Goal: Task Accomplishment & Management: Manage account settings

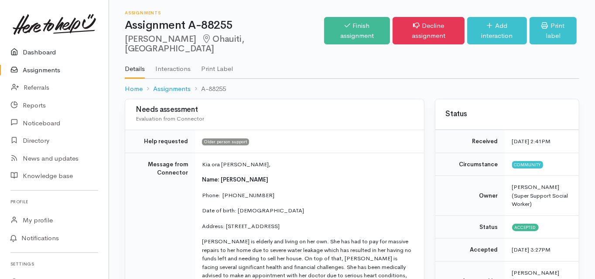
click at [41, 53] on link "Dashboard" at bounding box center [54, 53] width 109 height 18
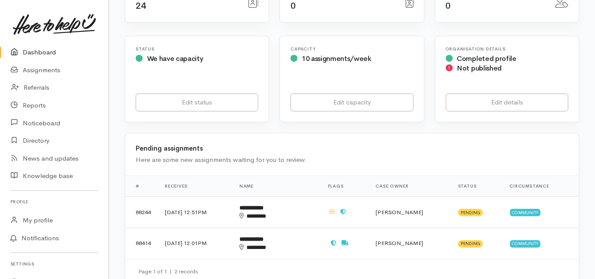
scroll to position [209, 0]
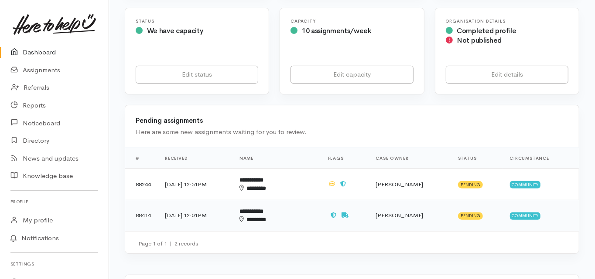
click at [272, 216] on div "********" at bounding box center [265, 220] width 52 height 8
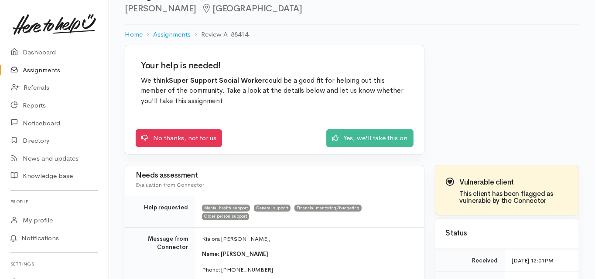
scroll to position [70, 0]
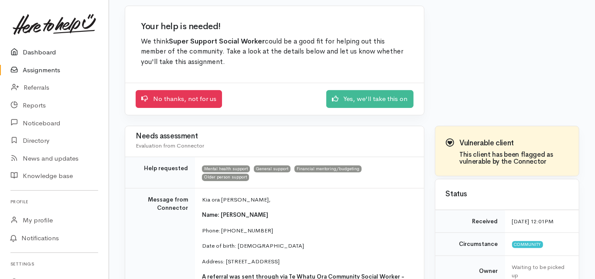
click at [38, 56] on link "Dashboard" at bounding box center [54, 53] width 109 height 18
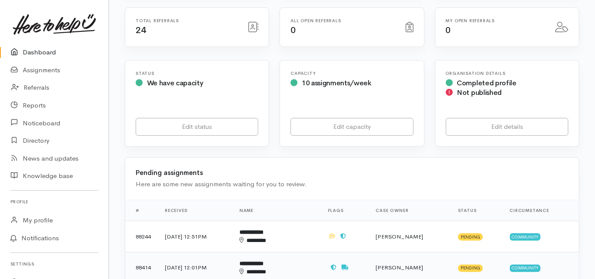
scroll to position [174, 0]
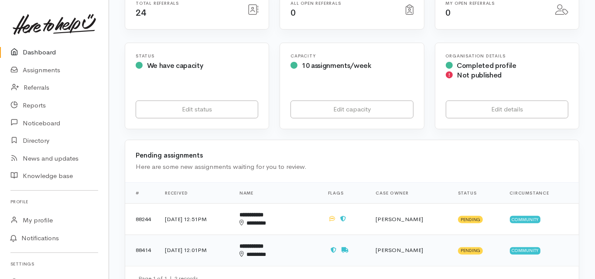
click at [263, 244] on b "**********" at bounding box center [251, 247] width 24 height 6
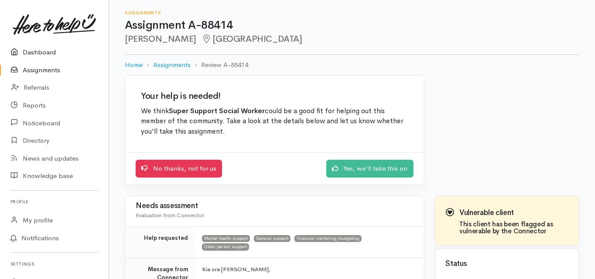
click at [50, 54] on link "Dashboard" at bounding box center [54, 53] width 109 height 18
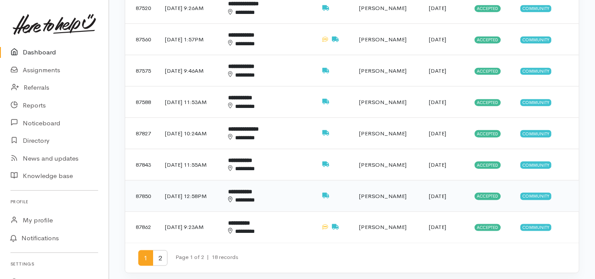
scroll to position [628, 0]
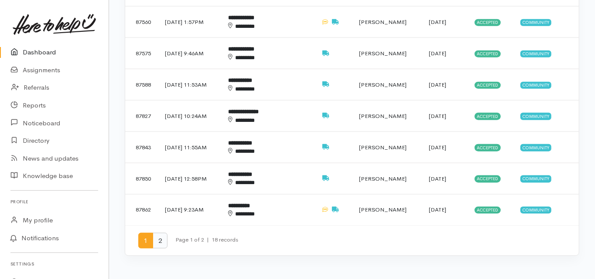
click at [162, 233] on span "2" at bounding box center [160, 241] width 15 height 16
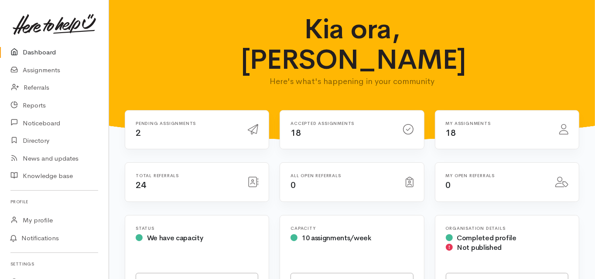
scroll to position [0, 0]
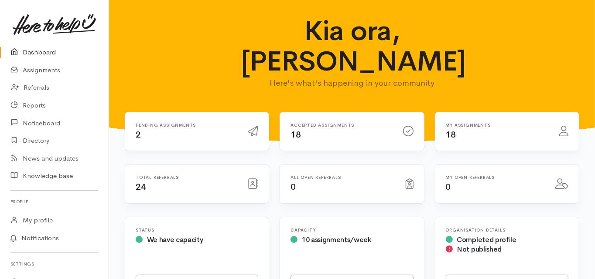
click at [51, 49] on link "Dashboard" at bounding box center [54, 53] width 109 height 18
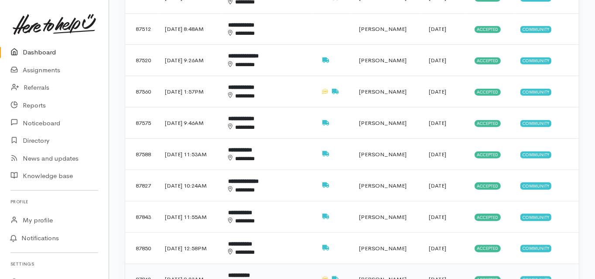
scroll to position [732, 0]
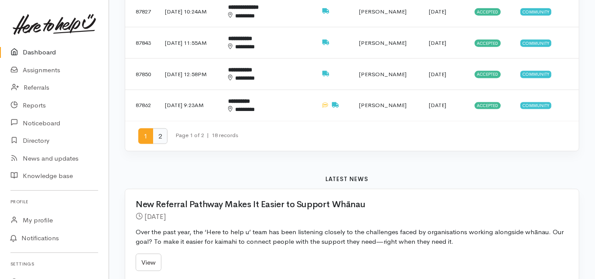
click at [159, 129] on span "2" at bounding box center [160, 137] width 15 height 16
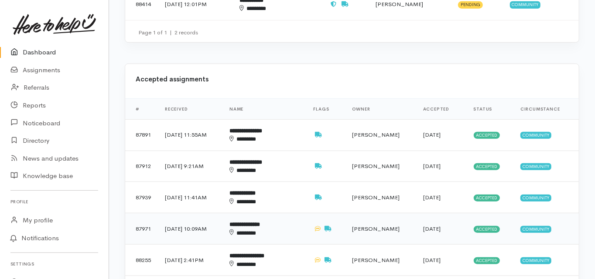
scroll to position [419, 0]
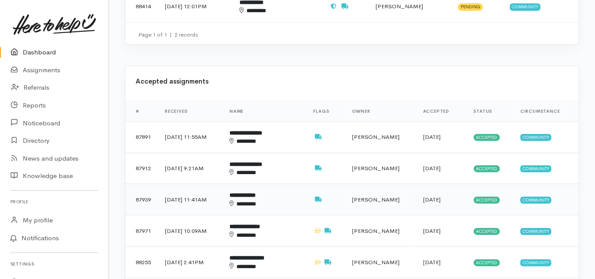
click at [266, 200] on div "********" at bounding box center [258, 204] width 58 height 8
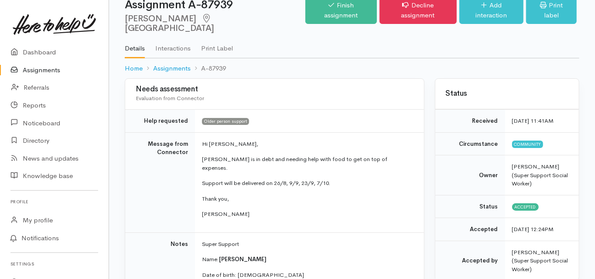
scroll to position [7, 0]
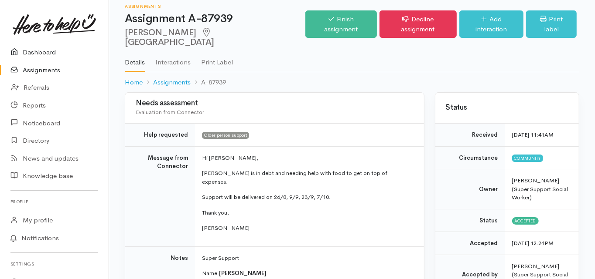
click at [45, 54] on link "Dashboard" at bounding box center [54, 53] width 109 height 18
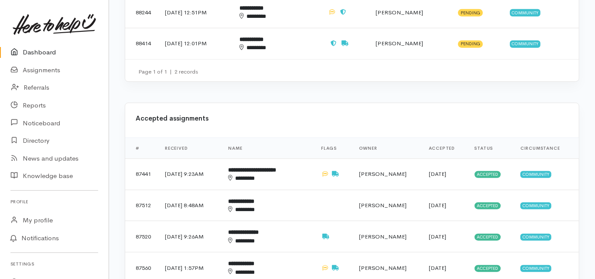
scroll to position [384, 0]
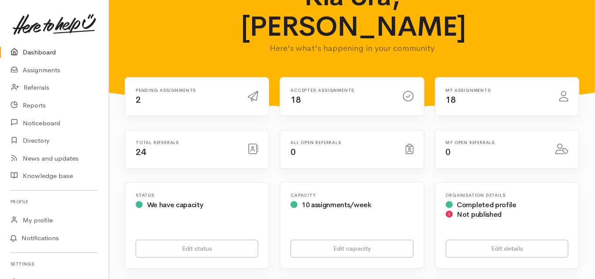
scroll to position [0, 0]
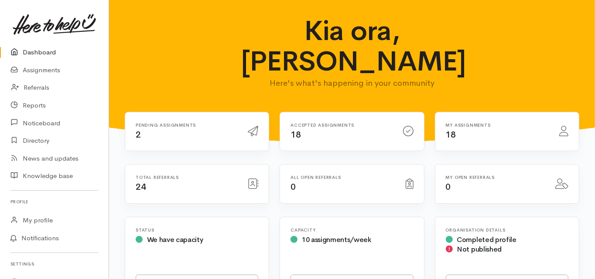
click at [44, 54] on link "Dashboard" at bounding box center [54, 53] width 109 height 18
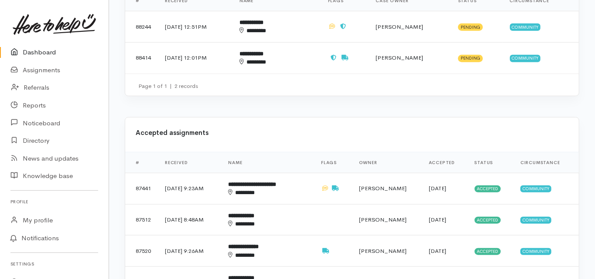
scroll to position [384, 0]
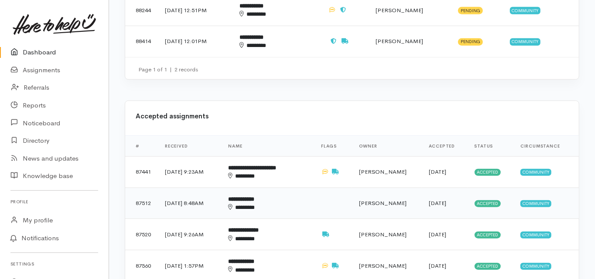
click at [254, 197] on b "**********" at bounding box center [241, 200] width 26 height 6
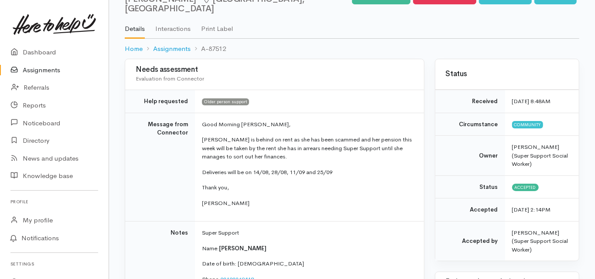
scroll to position [35, 0]
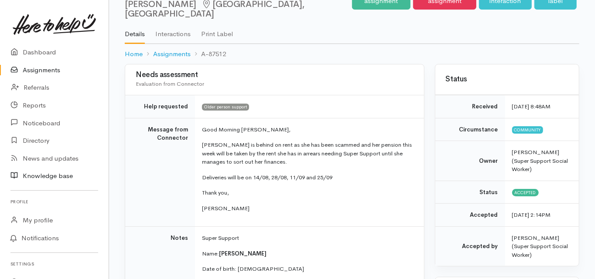
drag, startPoint x: 133, startPoint y: 194, endPoint x: 105, endPoint y: 184, distance: 30.8
click at [134, 194] on td "Message from Connector" at bounding box center [160, 172] width 70 height 109
click at [126, 164] on td "Message from Connector" at bounding box center [160, 172] width 70 height 109
click at [47, 51] on link "Dashboard" at bounding box center [54, 53] width 109 height 18
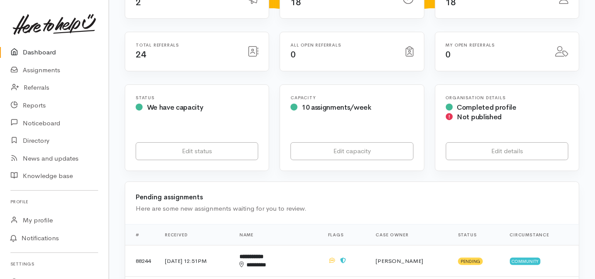
scroll to position [174, 0]
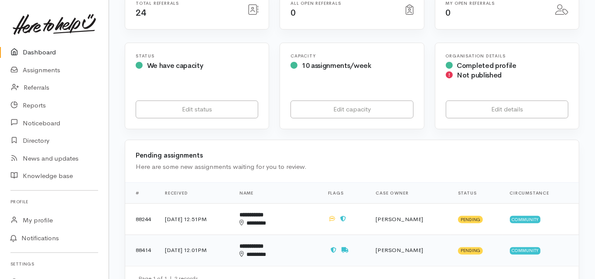
click at [263, 244] on b "**********" at bounding box center [251, 247] width 24 height 6
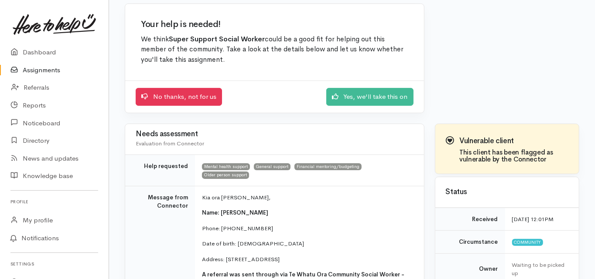
scroll to position [70, 0]
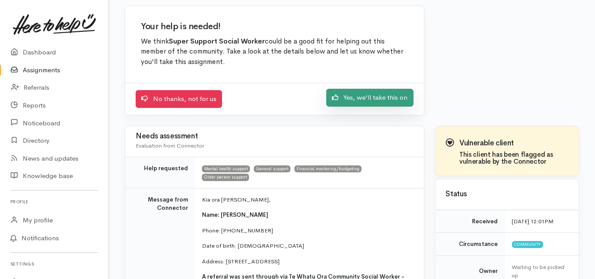
click at [348, 97] on link "Yes, we'll take this on" at bounding box center [369, 98] width 87 height 18
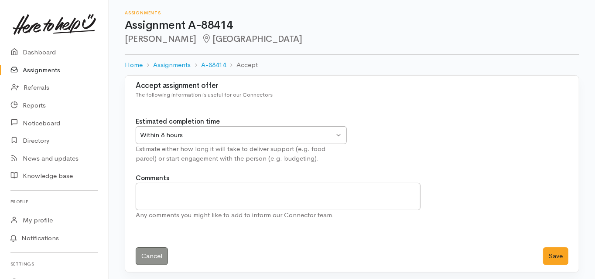
click at [157, 133] on div "Within 8 hours" at bounding box center [237, 135] width 194 height 10
click at [554, 253] on button "Save" at bounding box center [555, 257] width 25 height 18
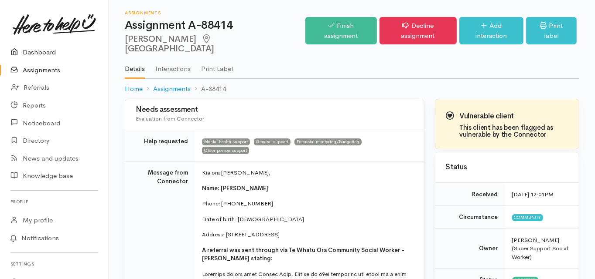
click at [41, 50] on link "Dashboard" at bounding box center [54, 53] width 109 height 18
